Goal: Task Accomplishment & Management: Complete application form

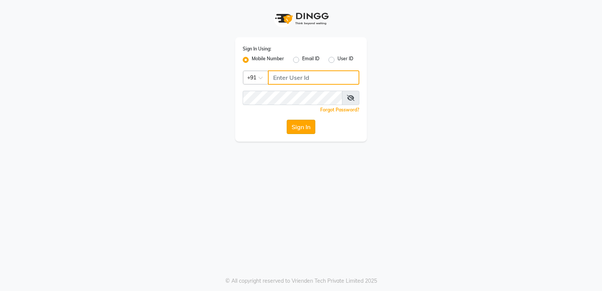
type input "8879293507"
click at [293, 123] on button "Sign In" at bounding box center [301, 127] width 29 height 14
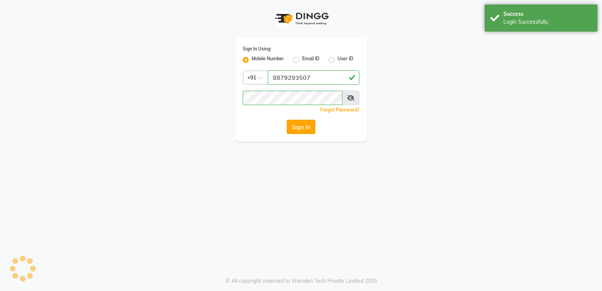
select select "service"
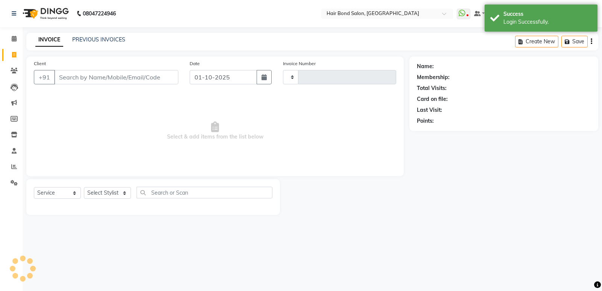
click at [63, 78] on input "Client" at bounding box center [116, 77] width 124 height 14
select select "8721"
type input "0502"
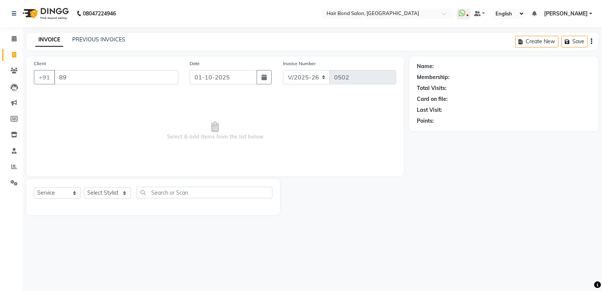
type input "8"
type input "2"
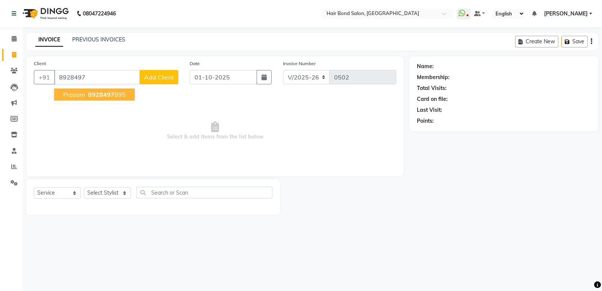
click at [70, 94] on span "prasam" at bounding box center [74, 95] width 22 height 8
type input "8928497895"
click at [106, 93] on div "Client [PHONE_NUMBER] prasam 8928497 895 Add Client Date [DATE] Invoice Number …" at bounding box center [214, 116] width 377 height 120
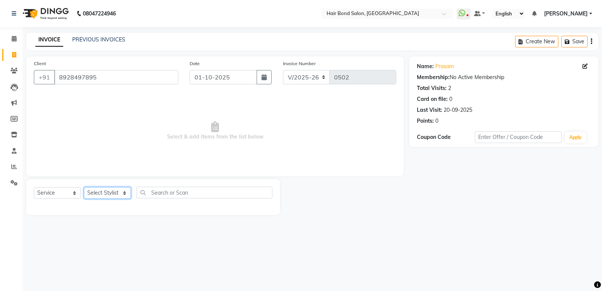
click at [121, 193] on select "Select Stylist [PERSON_NAME] [PERSON_NAME] [PERSON_NAME] [PERSON_NAME] [PERSON_…" at bounding box center [107, 193] width 47 height 12
select select "90700"
click at [84, 187] on select "Select Stylist [PERSON_NAME] [PERSON_NAME] [PERSON_NAME] [PERSON_NAME] [PERSON_…" at bounding box center [107, 193] width 47 height 12
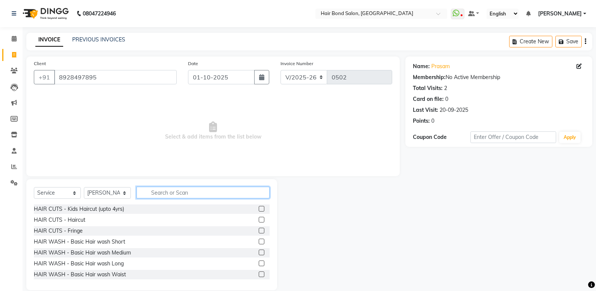
click at [157, 195] on input "text" at bounding box center [203, 193] width 133 height 12
click at [161, 190] on input "ha" at bounding box center [198, 193] width 123 height 12
type input "h"
type input "hair"
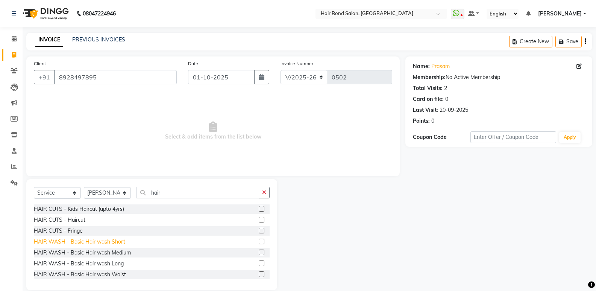
click at [110, 239] on div "HAIR WASH - Basic Hair wash Short" at bounding box center [79, 242] width 91 height 8
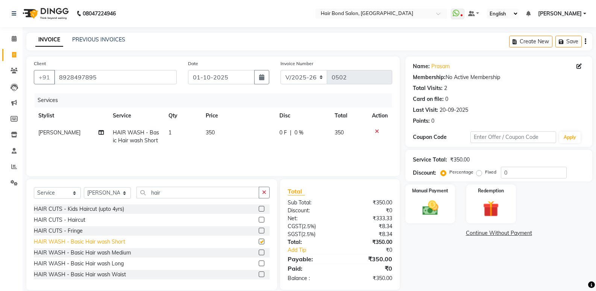
checkbox input "false"
click at [215, 131] on td "350" at bounding box center [238, 136] width 74 height 25
select select "90700"
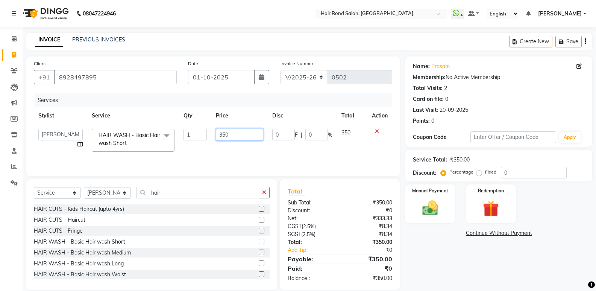
click at [231, 135] on input "350" at bounding box center [239, 135] width 47 height 12
type input "3"
type input "150"
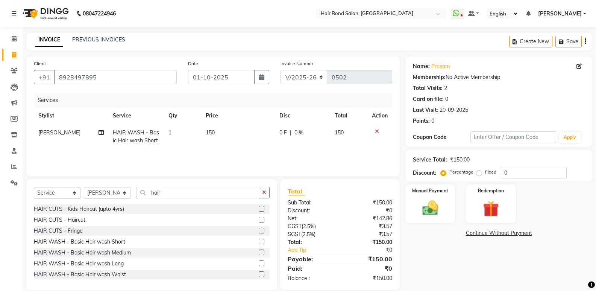
click at [298, 131] on span "0 %" at bounding box center [299, 133] width 9 height 8
select select "90700"
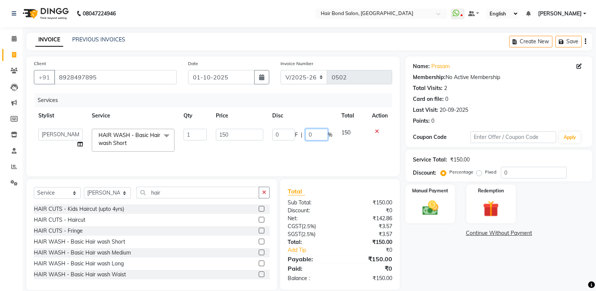
click at [310, 134] on input "0" at bounding box center [317, 135] width 23 height 12
type input "5"
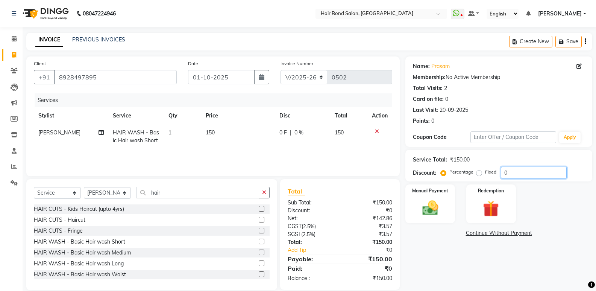
click at [524, 172] on input "0" at bounding box center [534, 173] width 66 height 12
type input "50"
click at [425, 214] on img at bounding box center [430, 207] width 27 height 19
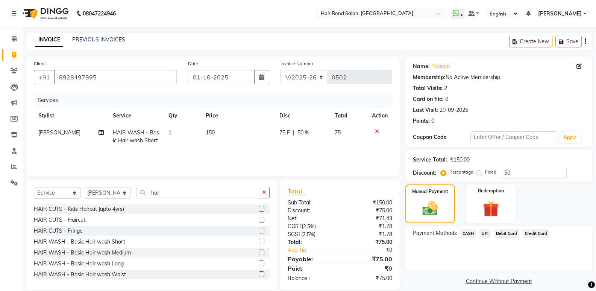
click at [484, 233] on span "UPI" at bounding box center [485, 233] width 12 height 9
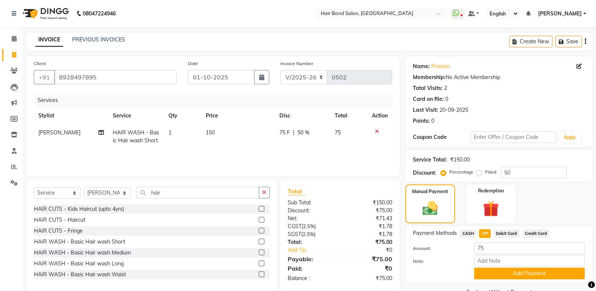
scroll to position [18, 0]
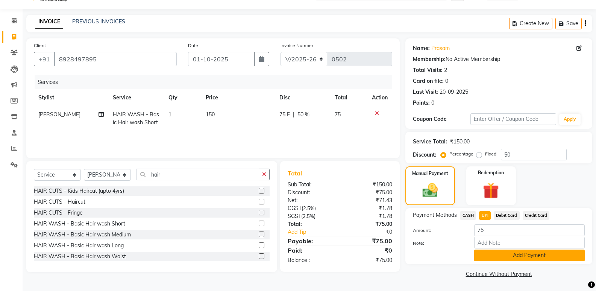
click at [497, 258] on button "Add Payment" at bounding box center [529, 255] width 111 height 12
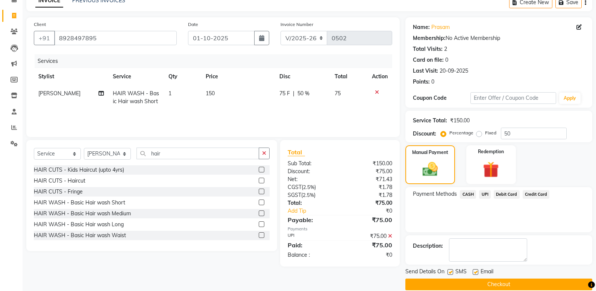
scroll to position [50, 0]
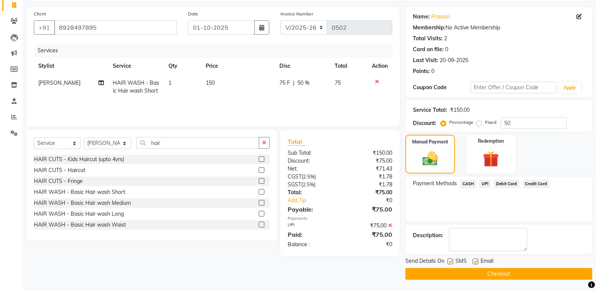
click at [491, 272] on button "Checkout" at bounding box center [499, 274] width 187 height 12
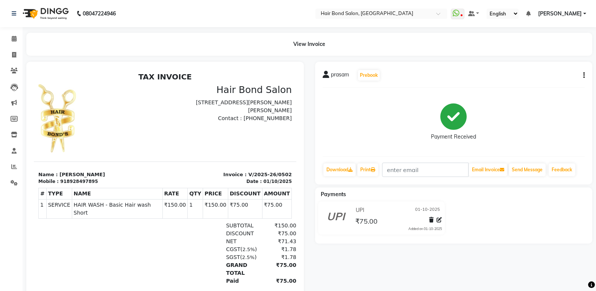
click at [74, 180] on div "918928497895" at bounding box center [79, 181] width 38 height 7
click at [69, 181] on div "918928497895" at bounding box center [79, 181] width 38 height 7
click at [15, 54] on icon at bounding box center [14, 55] width 4 height 6
select select "service"
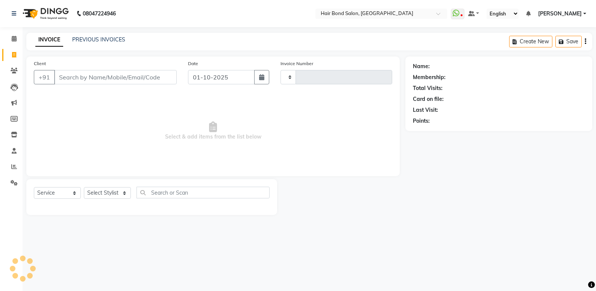
type input "0503"
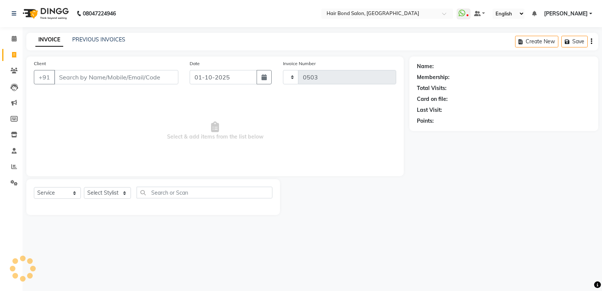
select select "8721"
click at [81, 76] on input "Client" at bounding box center [116, 77] width 124 height 14
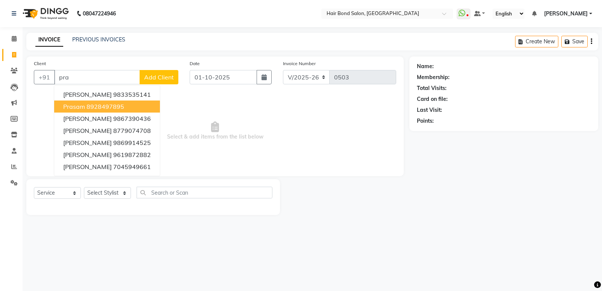
click at [86, 105] on button "prasam 8928497895" at bounding box center [107, 106] width 106 height 12
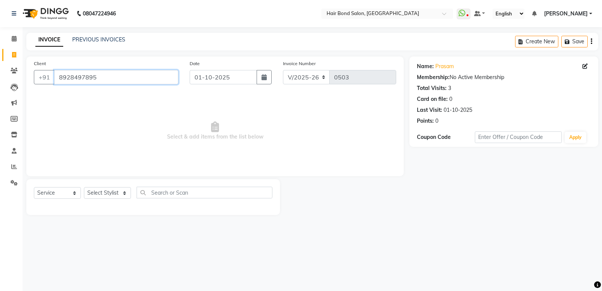
click at [130, 78] on input "8928497895" at bounding box center [116, 77] width 124 height 14
click at [83, 41] on link "PREVIOUS INVOICES" at bounding box center [98, 39] width 53 height 7
click at [360, 54] on main "INVOICE PREVIOUS INVOICES Create New Save Client [PHONE_NUMBER] Date [DATE] Inv…" at bounding box center [312, 129] width 579 height 193
click at [96, 72] on input "8928497895" at bounding box center [116, 77] width 124 height 14
click at [96, 73] on input "8928497895" at bounding box center [116, 77] width 124 height 14
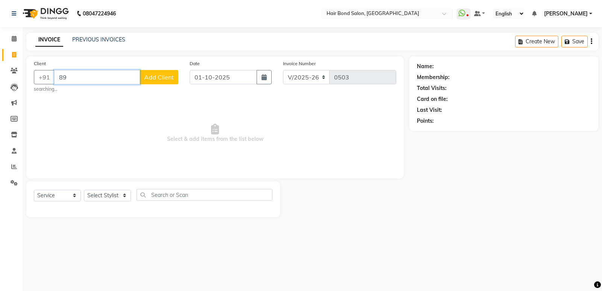
type input "8"
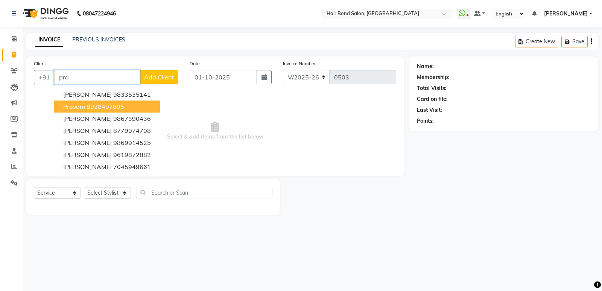
click at [95, 103] on ngb-highlight "8928497895" at bounding box center [106, 107] width 38 height 8
type input "8928497895"
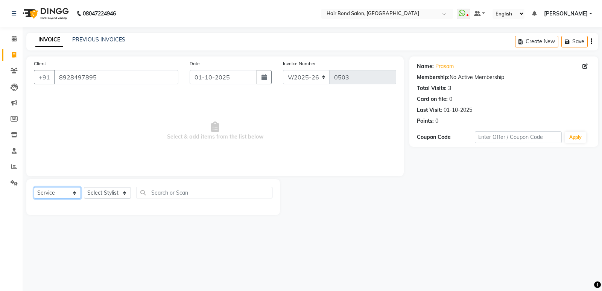
click at [63, 194] on select "Select Service Product Membership Package Voucher Prepaid Gift Card" at bounding box center [57, 193] width 47 height 12
click at [100, 186] on div "Select Service Product Membership Package Voucher Prepaid Gift Card Select Styl…" at bounding box center [153, 197] width 254 height 36
click at [100, 193] on select "Select Stylist [PERSON_NAME] [PERSON_NAME] [PERSON_NAME] [PERSON_NAME] [PERSON_…" at bounding box center [107, 193] width 47 height 12
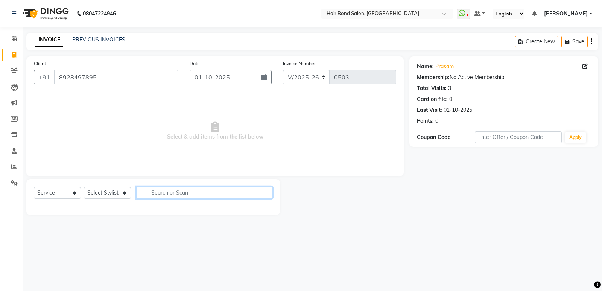
click at [156, 197] on input "text" at bounding box center [205, 193] width 136 height 12
type input "hair"
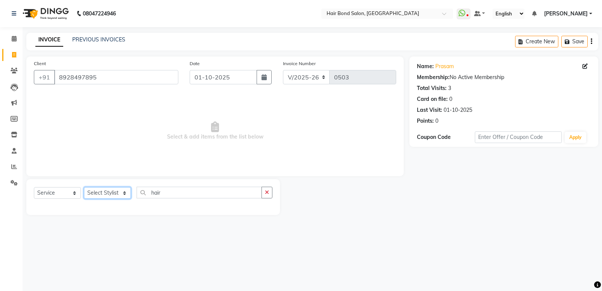
click at [113, 194] on select "Select Stylist [PERSON_NAME] [PERSON_NAME] [PERSON_NAME] [PERSON_NAME] [PERSON_…" at bounding box center [107, 193] width 47 height 12
select select "90700"
click at [84, 187] on select "Select Stylist [PERSON_NAME] [PERSON_NAME] [PERSON_NAME] [PERSON_NAME] [PERSON_…" at bounding box center [107, 193] width 47 height 12
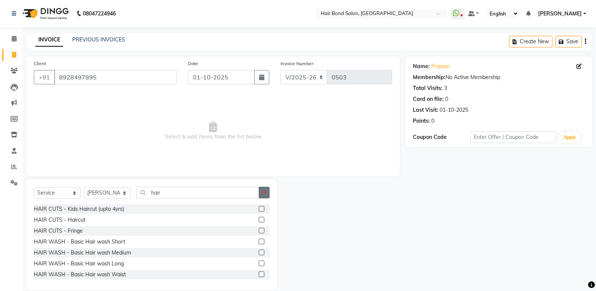
click at [268, 194] on button "button" at bounding box center [264, 193] width 11 height 12
click at [106, 79] on input "8928497895" at bounding box center [115, 77] width 123 height 14
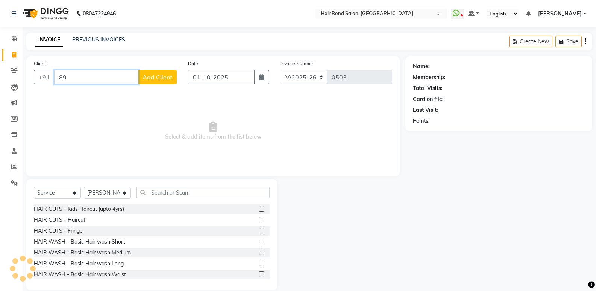
type input "8"
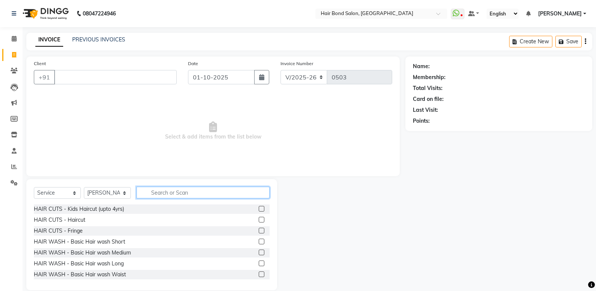
click at [247, 194] on input "text" at bounding box center [203, 193] width 133 height 12
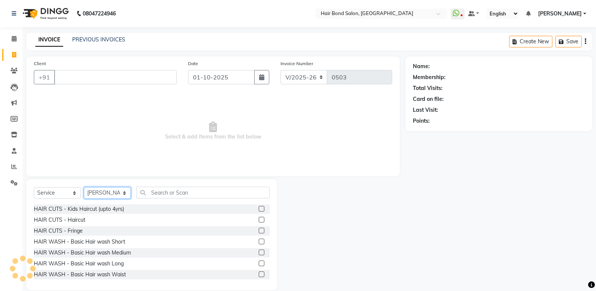
click at [128, 193] on select "Select Stylist [PERSON_NAME] [PERSON_NAME] [PERSON_NAME] [PERSON_NAME] [PERSON_…" at bounding box center [107, 193] width 47 height 12
select select
click at [84, 187] on select "Select Stylist [PERSON_NAME] [PERSON_NAME] [PERSON_NAME] [PERSON_NAME] [PERSON_…" at bounding box center [107, 193] width 47 height 12
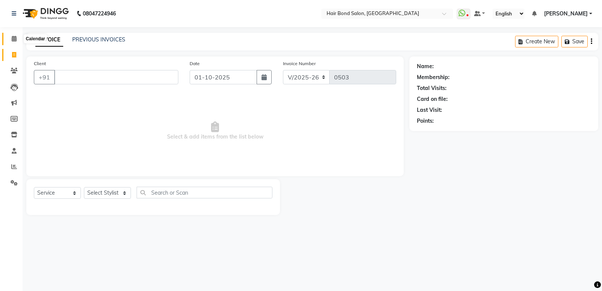
click at [13, 40] on icon at bounding box center [14, 39] width 5 height 6
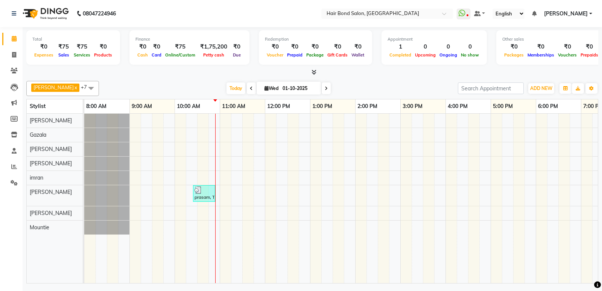
click at [251, 91] on span at bounding box center [251, 88] width 9 height 12
type input "[DATE]"
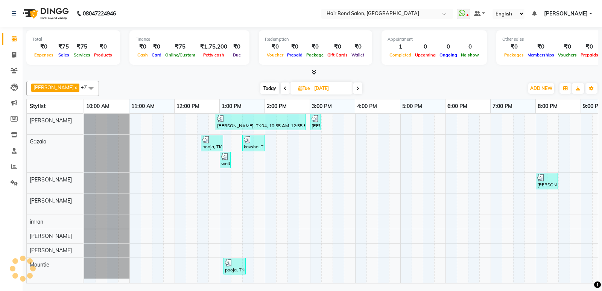
scroll to position [0, 91]
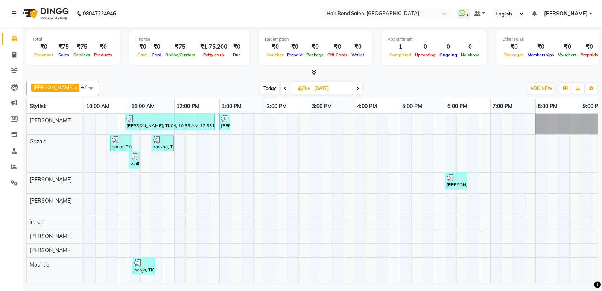
click at [84, 88] on span at bounding box center [91, 88] width 15 height 14
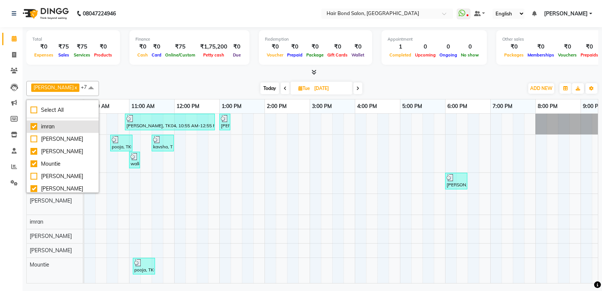
scroll to position [75, 0]
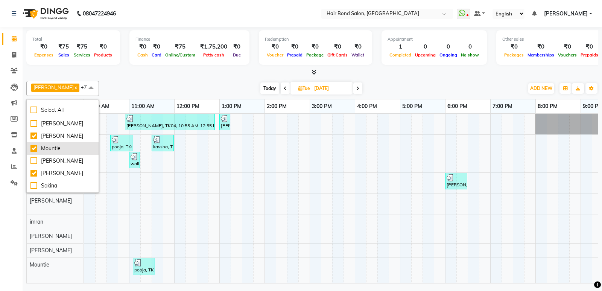
click at [62, 144] on div "Mountie" at bounding box center [62, 148] width 64 height 8
checkbox input "false"
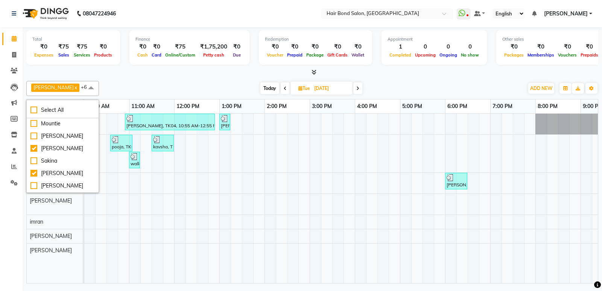
scroll to position [113, 0]
click at [51, 155] on li "[PERSON_NAME]" at bounding box center [63, 160] width 72 height 12
checkbox input "false"
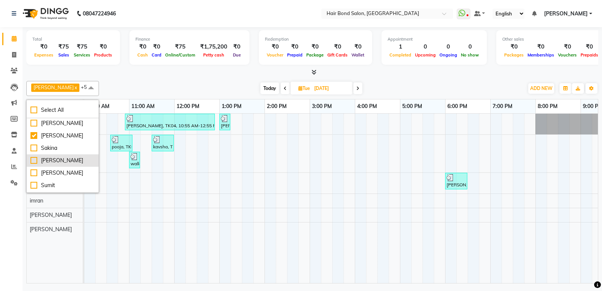
scroll to position [125, 0]
click at [88, 83] on span at bounding box center [91, 88] width 15 height 14
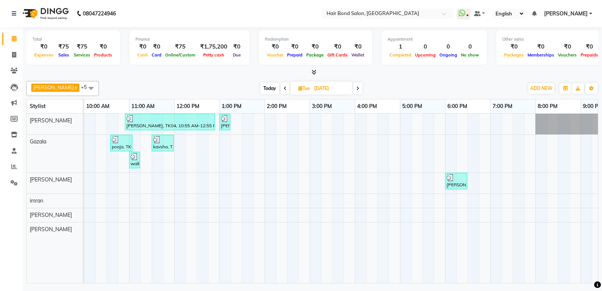
drag, startPoint x: 89, startPoint y: 88, endPoint x: 93, endPoint y: 84, distance: 6.7
click at [89, 88] on span at bounding box center [91, 88] width 15 height 14
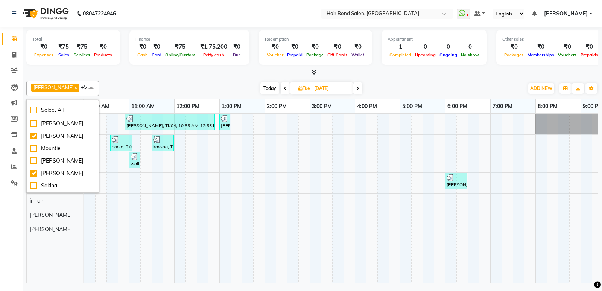
scroll to position [38, 0]
click at [55, 144] on li "imran" at bounding box center [63, 149] width 72 height 12
click at [89, 89] on span at bounding box center [91, 88] width 15 height 14
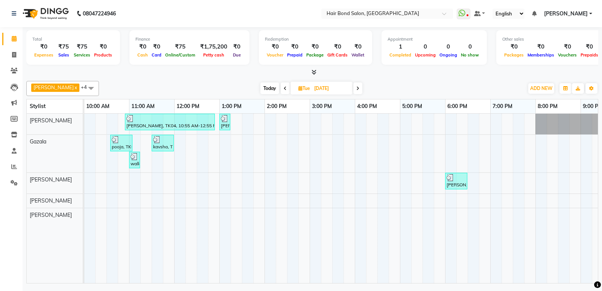
click at [90, 87] on span at bounding box center [91, 88] width 15 height 14
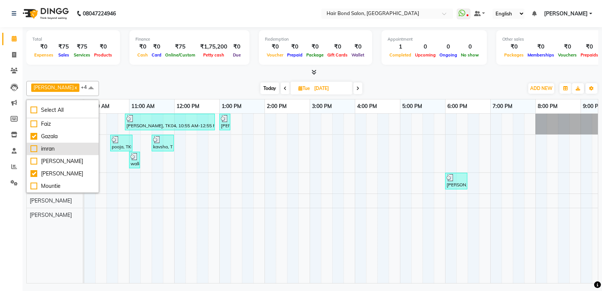
click at [35, 147] on div "imran" at bounding box center [62, 149] width 64 height 8
checkbox input "true"
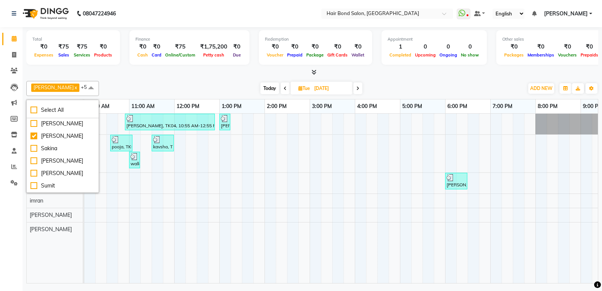
scroll to position [113, 0]
click at [45, 123] on div "[PERSON_NAME]" at bounding box center [62, 123] width 64 height 8
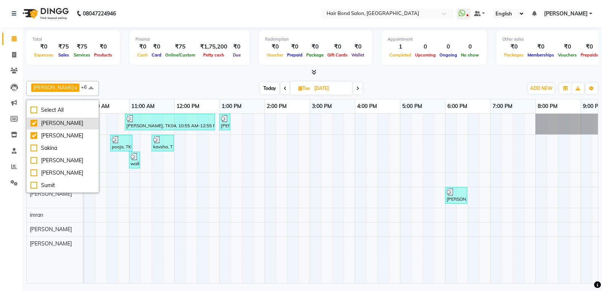
click at [39, 125] on div "[PERSON_NAME]" at bounding box center [62, 123] width 64 height 8
checkbox input "false"
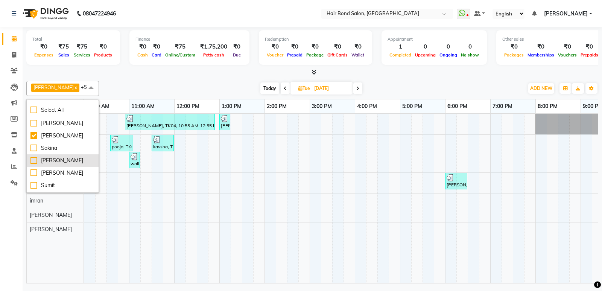
click at [43, 162] on div "[PERSON_NAME]" at bounding box center [62, 161] width 64 height 8
checkbox input "true"
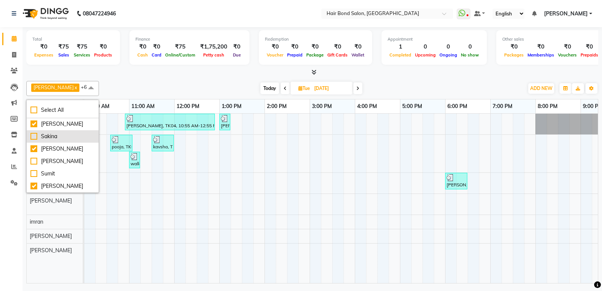
scroll to position [87, 0]
click at [70, 140] on div "Mountie" at bounding box center [62, 137] width 64 height 8
checkbox input "true"
click at [89, 84] on span at bounding box center [91, 88] width 15 height 14
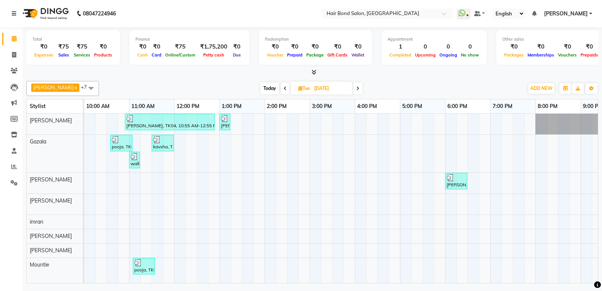
click at [359, 90] on icon at bounding box center [357, 88] width 3 height 5
type input "01-10-2025"
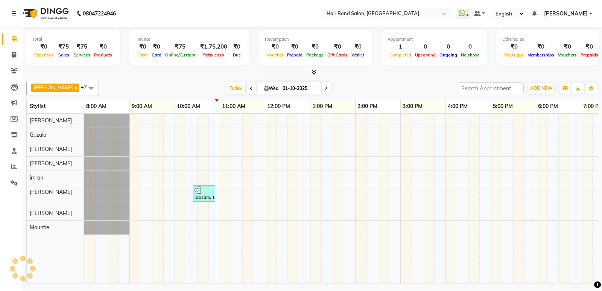
scroll to position [0, 91]
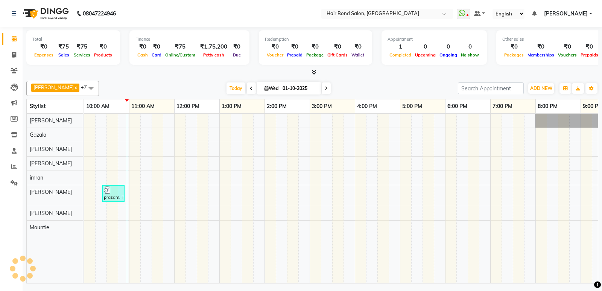
click at [89, 87] on span at bounding box center [91, 88] width 15 height 14
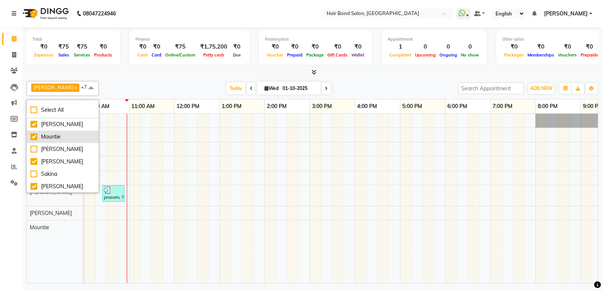
click at [70, 138] on div "Mountie" at bounding box center [62, 137] width 64 height 8
checkbox input "false"
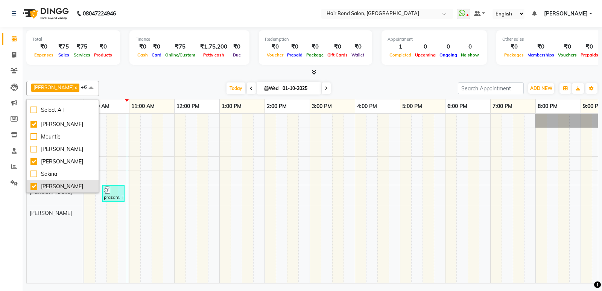
click at [42, 189] on div "[PERSON_NAME]" at bounding box center [62, 186] width 64 height 8
checkbox input "false"
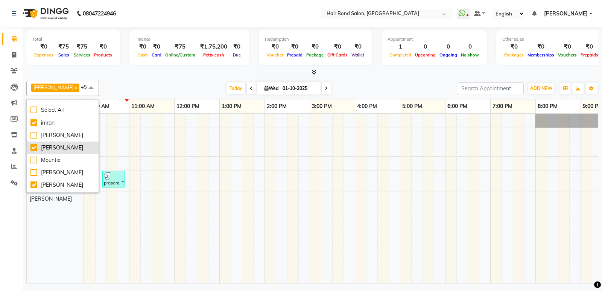
scroll to position [49, 0]
click at [65, 140] on div "imran" at bounding box center [62, 137] width 64 height 8
checkbox input "false"
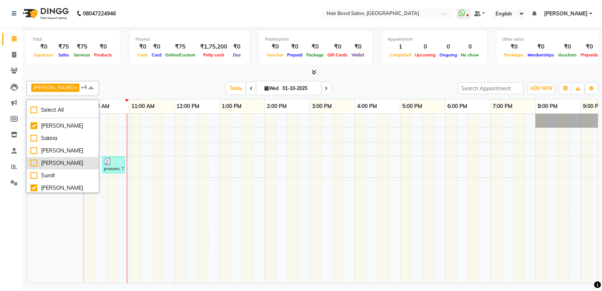
scroll to position [125, 0]
click at [90, 87] on span at bounding box center [91, 88] width 15 height 14
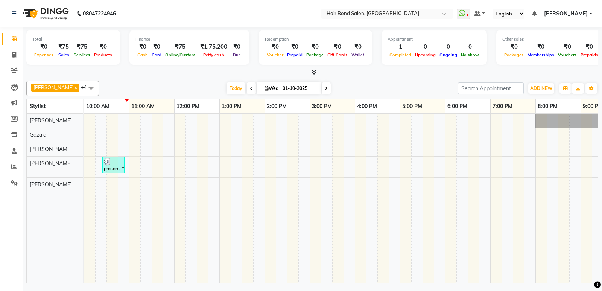
click at [343, 250] on div "Total ₹0 Expenses ₹75 Sales ₹75 Services ₹0 Products Finance ₹0 Cash ₹0 Card ₹7…" at bounding box center [312, 156] width 579 height 258
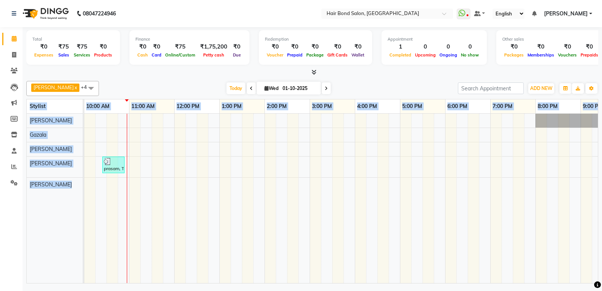
scroll to position [0, 94]
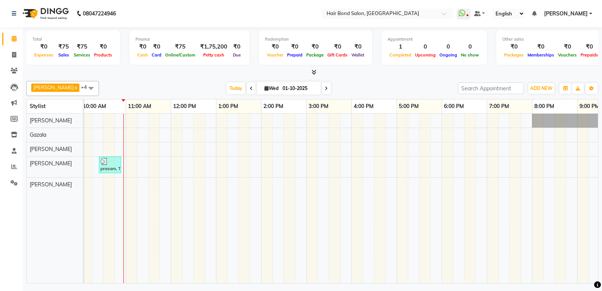
drag, startPoint x: 453, startPoint y: 236, endPoint x: 454, endPoint y: 266, distance: 29.7
click at [453, 242] on tr at bounding box center [328, 198] width 677 height 169
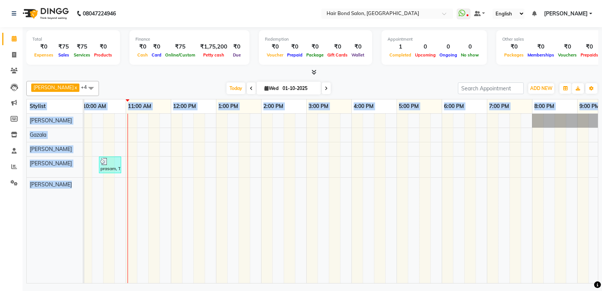
click at [554, 245] on td at bounding box center [548, 198] width 11 height 169
click at [528, 202] on td at bounding box center [526, 198] width 11 height 169
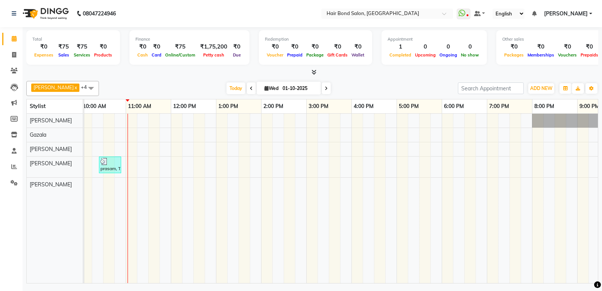
click at [529, 201] on td at bounding box center [526, 198] width 11 height 169
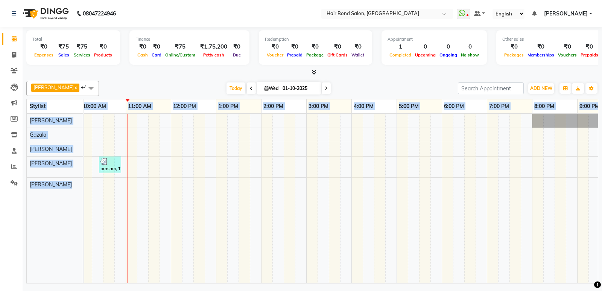
click at [529, 201] on td at bounding box center [526, 198] width 11 height 169
click at [173, 290] on html "08047224946 Select Location × Hair Bond Salon, [GEOGRAPHIC_DATA] West WhatsApp …" at bounding box center [301, 145] width 602 height 291
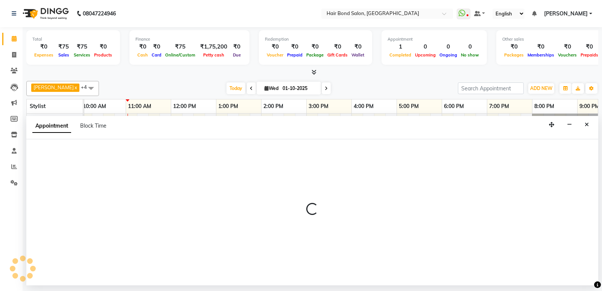
click at [194, 243] on div at bounding box center [312, 212] width 572 height 146
select select "88536"
select select "tentative"
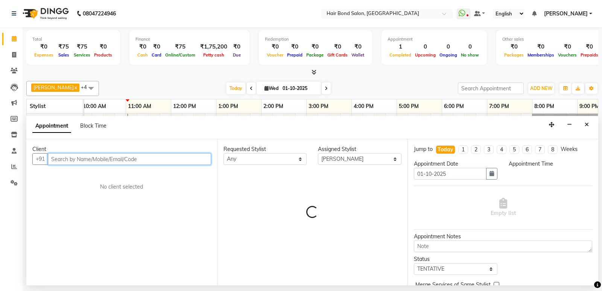
select select "765"
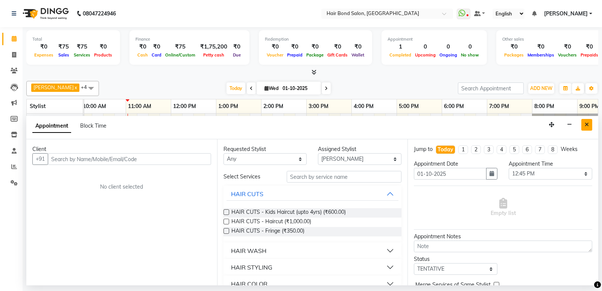
click at [592, 121] on button "Close" at bounding box center [586, 125] width 11 height 12
